Goal: Transaction & Acquisition: Purchase product/service

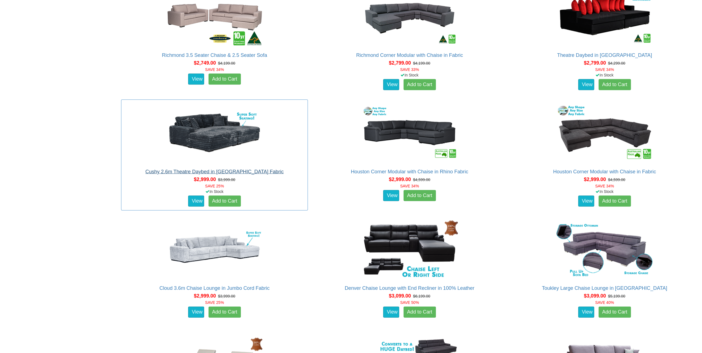
scroll to position [1131, 0]
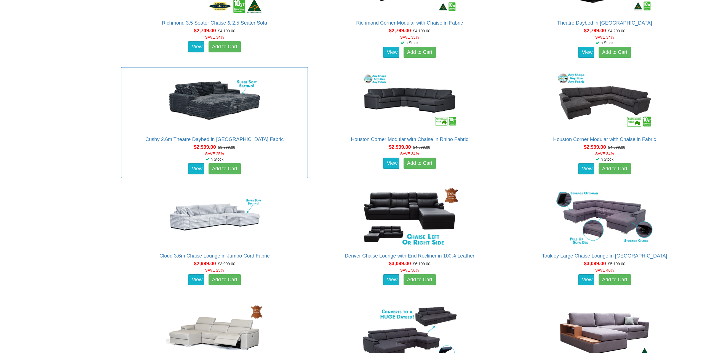
click at [215, 135] on div "Cushy 2.6m Theatre Daybed in Jumbo Cord Fabric About the Cushy 2.6m Theatre Day…" at bounding box center [214, 122] width 187 height 111
click at [240, 138] on link "Cushy 2.6m Theatre Daybed in [GEOGRAPHIC_DATA] Fabric" at bounding box center [214, 140] width 138 height 6
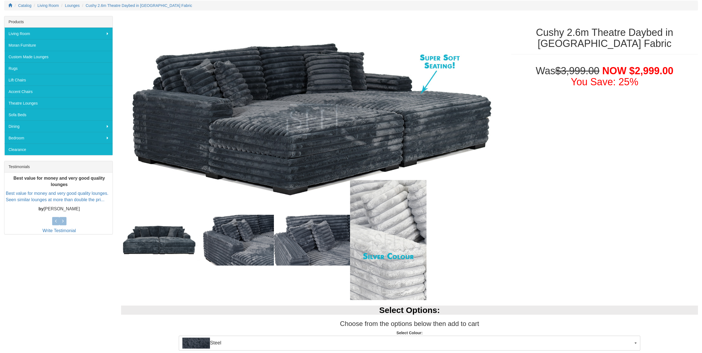
scroll to position [138, 0]
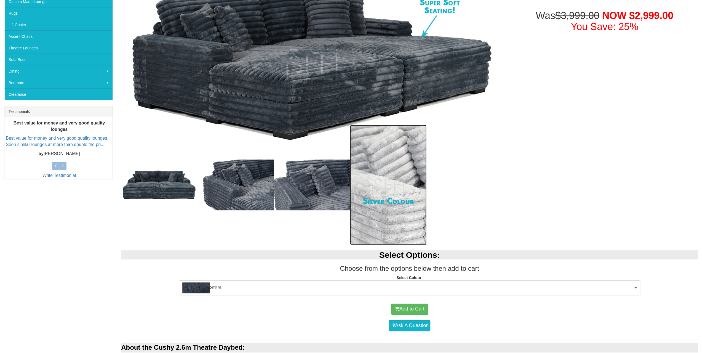
click at [399, 196] on img at bounding box center [388, 185] width 76 height 120
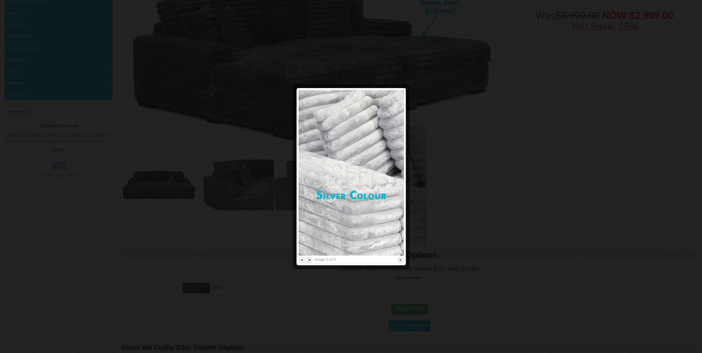
click at [439, 189] on div at bounding box center [351, 176] width 702 height 353
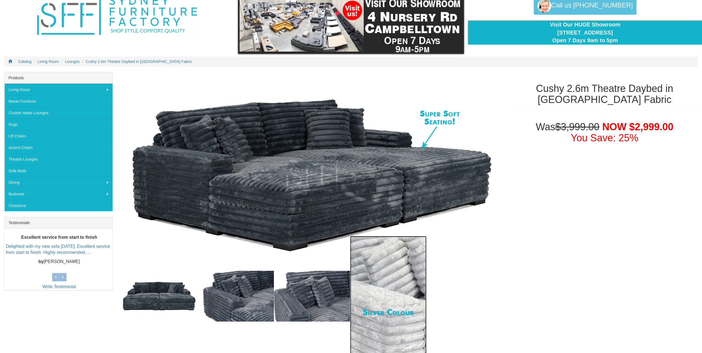
scroll to position [28, 0]
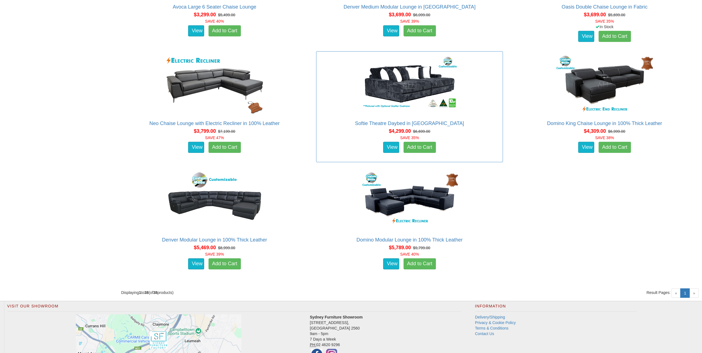
scroll to position [1670, 0]
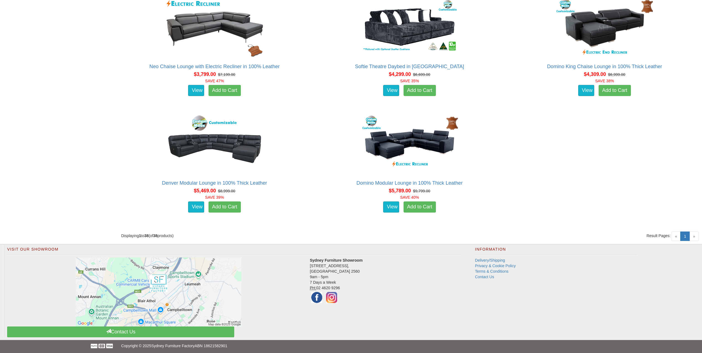
click at [696, 235] on span "»" at bounding box center [693, 235] width 9 height 9
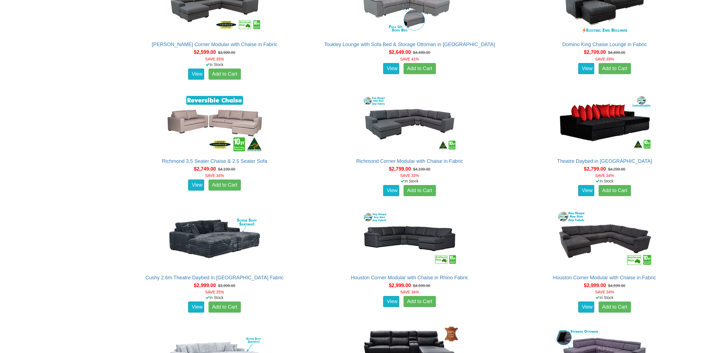
scroll to position [980, 0]
